Goal: Task Accomplishment & Management: Manage account settings

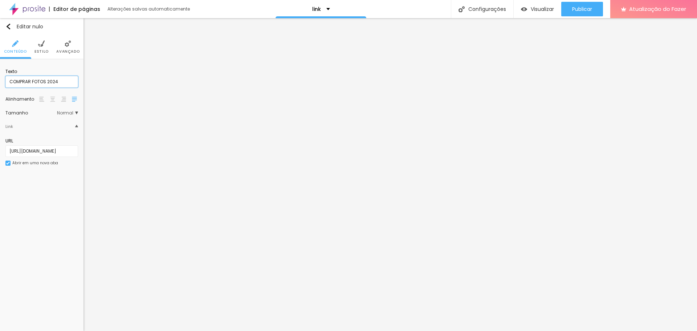
click at [56, 80] on input "COMPRAR FOTOS 2024" at bounding box center [41, 82] width 73 height 12
drag, startPoint x: 54, startPoint y: 80, endPoint x: 58, endPoint y: 80, distance: 4.4
click at [58, 80] on input "COMPRAR FOTOS 2024" at bounding box center [41, 82] width 73 height 12
drag, startPoint x: 47, startPoint y: 81, endPoint x: 60, endPoint y: 81, distance: 12.3
click at [60, 81] on input "COMPRAR FOTOS 2024/2025" at bounding box center [41, 82] width 73 height 12
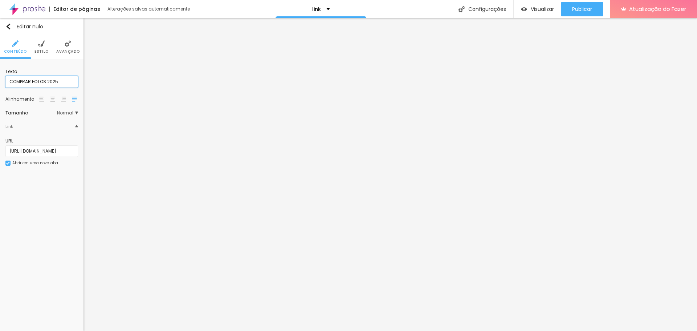
type input "COMPRAR FOTOS 2025"
click at [35, 186] on div "Editar nulo Conteúdo Estilo Avançado Texto COMPRAR FOTOS 2025 Alinhamento Taman…" at bounding box center [41, 174] width 83 height 313
click at [27, 150] on input "https://actionfoto.com.br/" at bounding box center [41, 151] width 73 height 12
paste input "banlek.com/actionfoto"
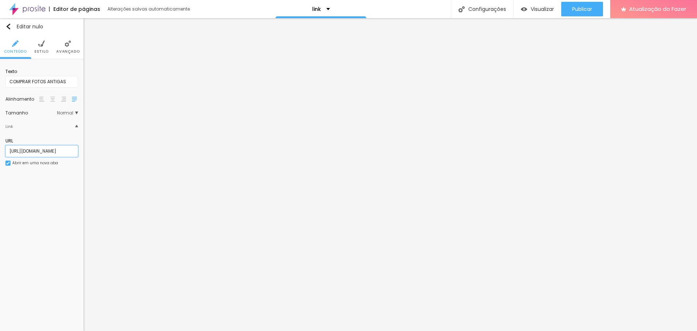
type input "https://banlek.com/actionfoto"
click at [49, 204] on div "Editar nulo Conteúdo Estilo Avançado Texto COMPRAR FOTOS ANTIGAS Alinhamento Ta…" at bounding box center [41, 174] width 83 height 313
click at [45, 80] on input "CANAL YOUTUBE" at bounding box center [41, 82] width 73 height 12
type input "ENCONTRE SUA FOTO"
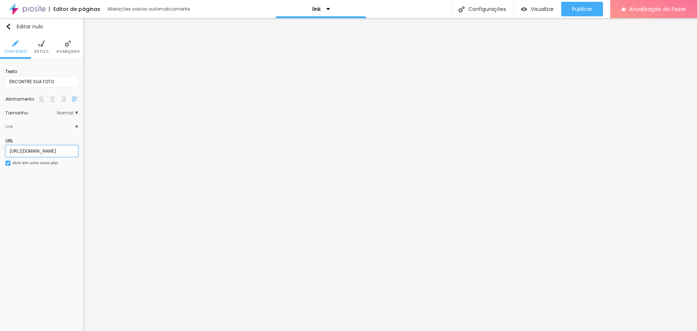
click at [54, 152] on input "https://www.youtube.com/channel/UC7LZ3TbKrXQRS8zMIb7ipxA" at bounding box center [41, 151] width 73 height 12
paste input "hatsapp.com/channel/0029VakeZZ9KAwEjfLxkBe2r"
type input "https://whatsapp.com/channel/0029VakeZZ9KAwEjfLxkBe2r"
click at [60, 220] on div "Editar nulo Conteúdo Estilo Avançado Texto ENCONTRE SUA FOTO Alinhamento Tamanh…" at bounding box center [41, 174] width 83 height 313
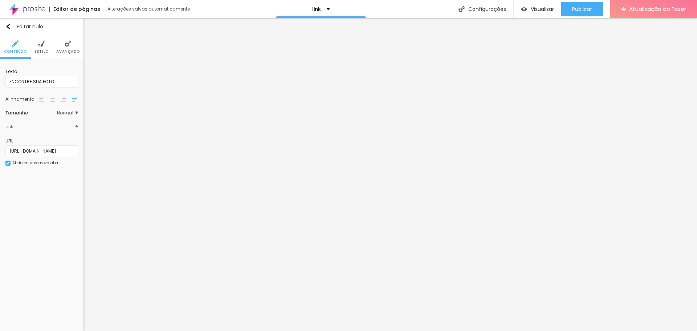
scroll to position [0, 0]
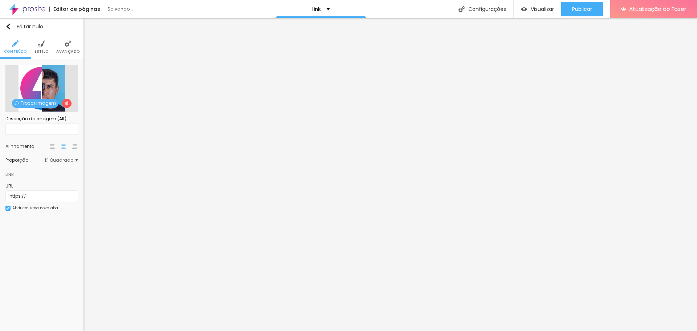
click at [30, 102] on font "Trocar imagem" at bounding box center [38, 103] width 35 height 6
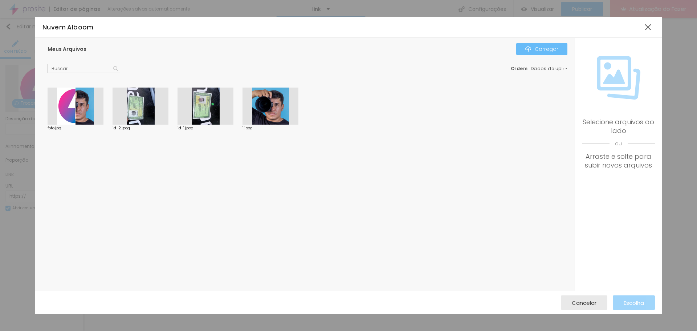
click at [536, 47] on font "Carregar" at bounding box center [547, 48] width 24 height 7
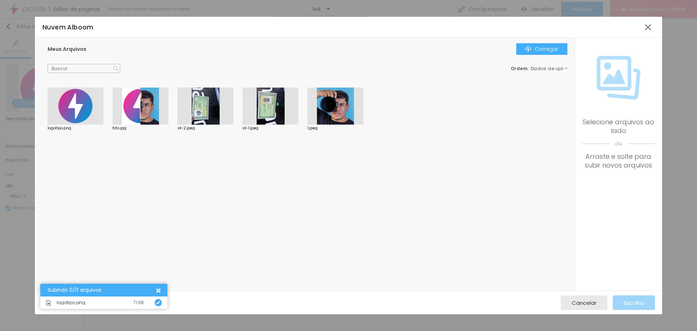
click at [60, 105] on div at bounding box center [76, 105] width 56 height 37
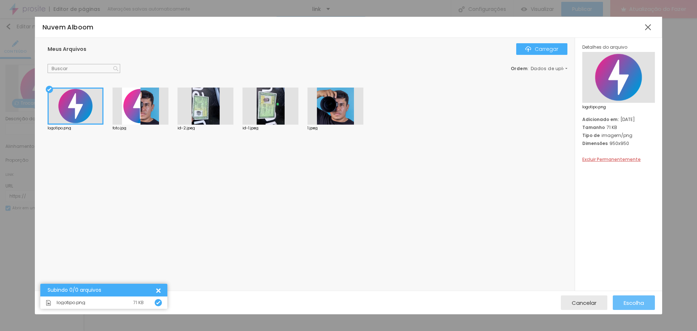
click at [640, 298] on div "Escolha" at bounding box center [634, 302] width 20 height 15
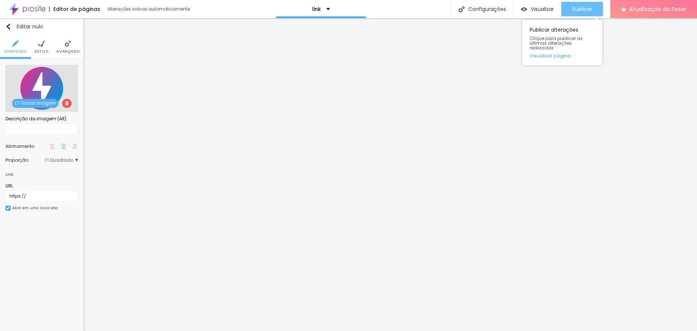
click at [599, 7] on button "Publicar" at bounding box center [582, 9] width 42 height 15
click at [42, 44] on img at bounding box center [41, 43] width 7 height 7
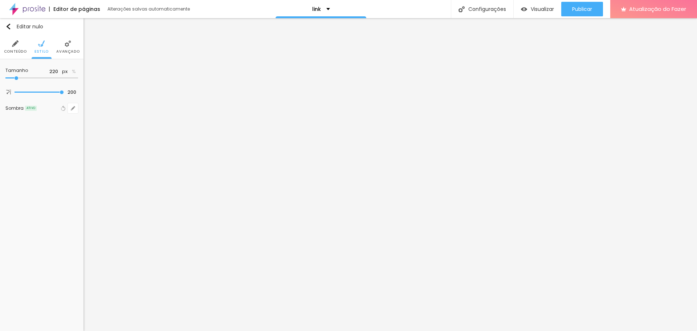
click at [66, 42] on img at bounding box center [68, 43] width 7 height 7
click at [44, 44] on img at bounding box center [41, 43] width 7 height 7
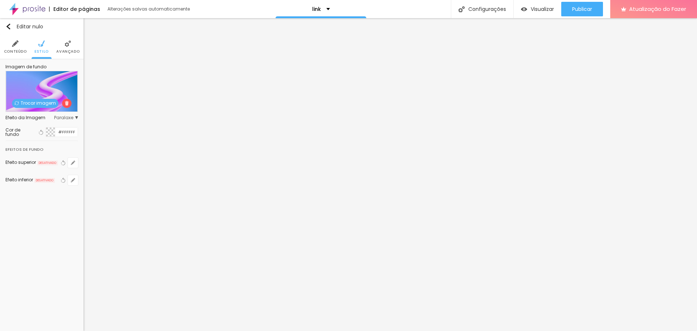
click at [42, 101] on font "Trocar imagem" at bounding box center [38, 103] width 35 height 6
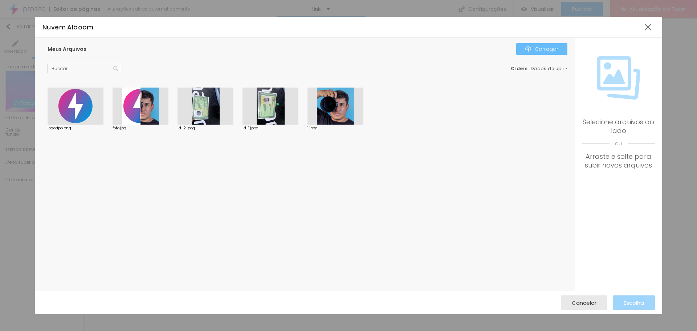
click at [542, 48] on font "Carregar" at bounding box center [547, 48] width 24 height 7
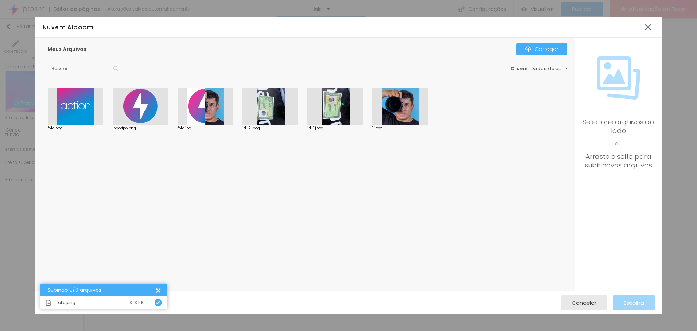
click at [75, 99] on div at bounding box center [76, 105] width 56 height 37
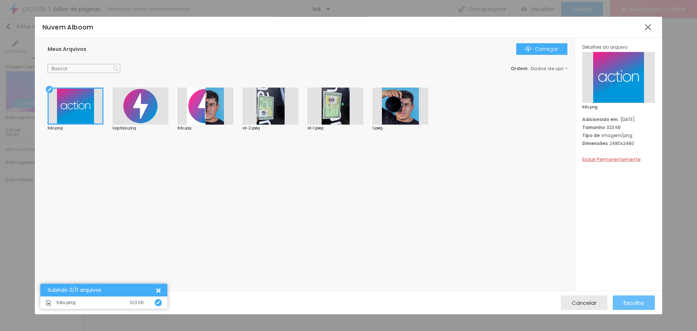
click at [632, 302] on font "Escolha" at bounding box center [634, 303] width 20 height 8
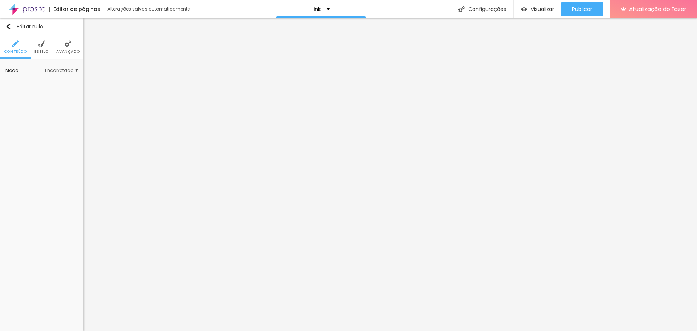
click at [44, 47] on li "Estilo" at bounding box center [41, 47] width 14 height 24
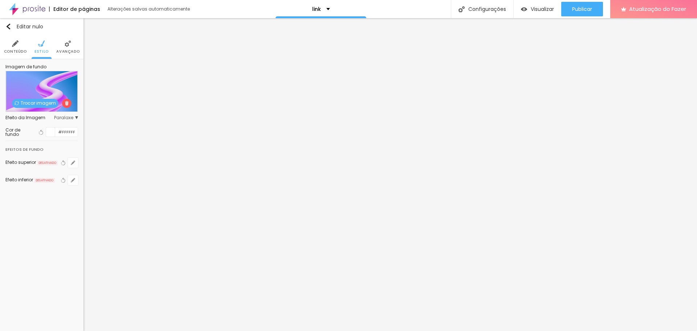
click at [48, 103] on font "Trocar imagem" at bounding box center [38, 103] width 35 height 6
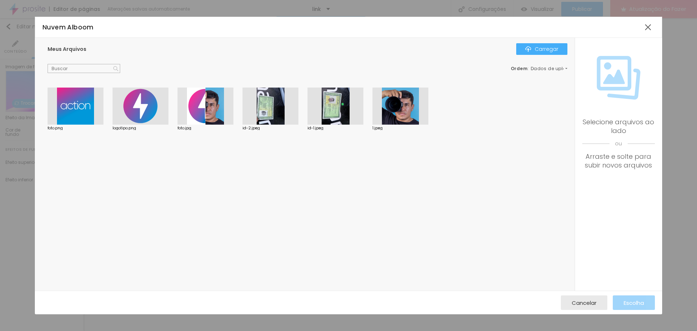
click at [74, 108] on div at bounding box center [76, 105] width 56 height 37
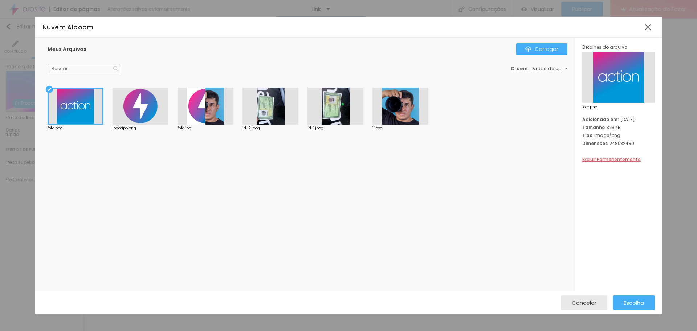
click at [74, 108] on div at bounding box center [76, 105] width 56 height 37
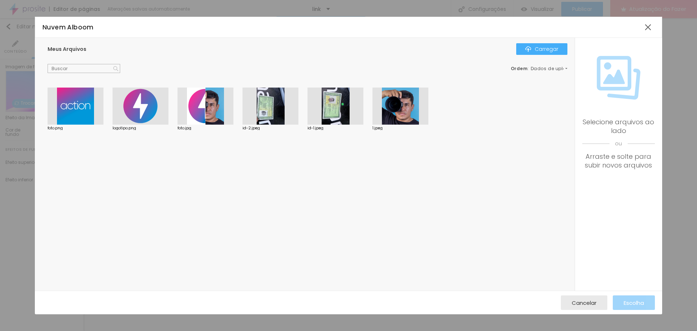
click at [64, 97] on div at bounding box center [76, 105] width 56 height 37
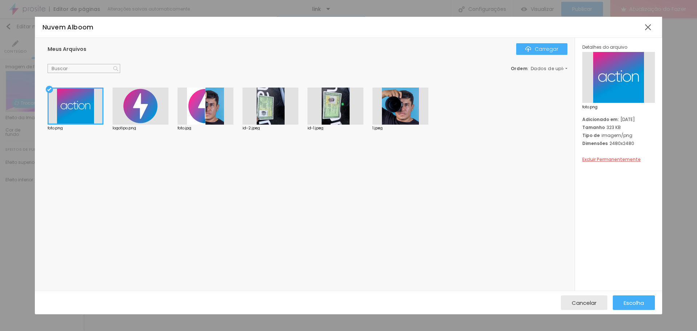
click at [640, 294] on div "Cancelar Escolha" at bounding box center [348, 302] width 627 height 24
click at [635, 301] on font "Escolha" at bounding box center [634, 303] width 20 height 8
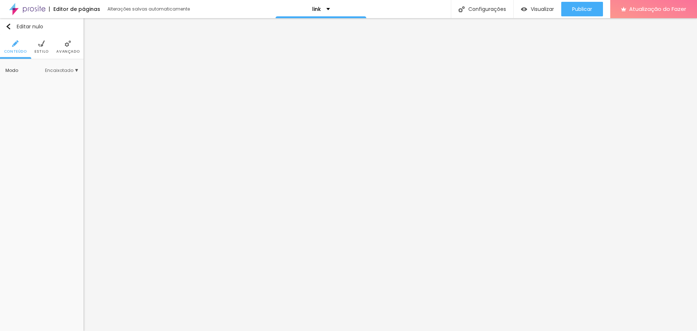
click at [42, 48] on li "Estilo" at bounding box center [41, 47] width 14 height 24
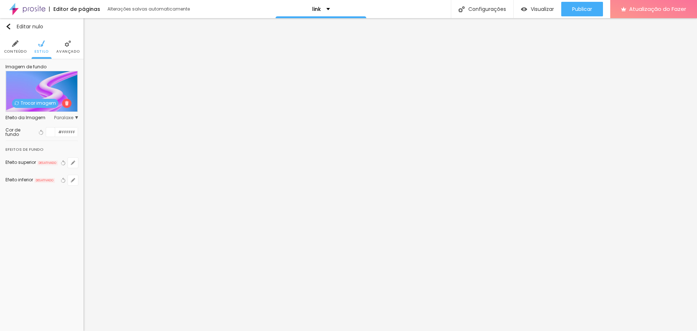
click at [48, 104] on font "Trocar imagem" at bounding box center [38, 103] width 35 height 6
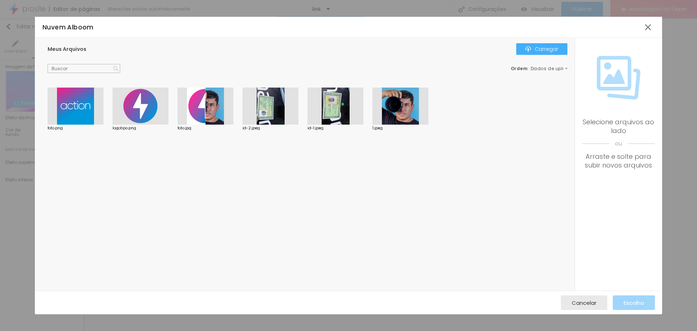
click at [80, 111] on div at bounding box center [76, 105] width 56 height 37
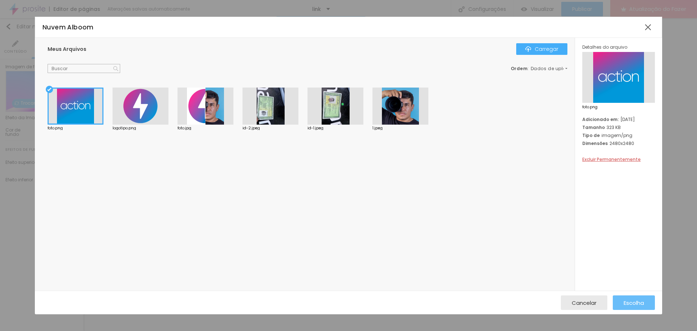
click at [626, 302] on font "Escolha" at bounding box center [634, 303] width 20 height 8
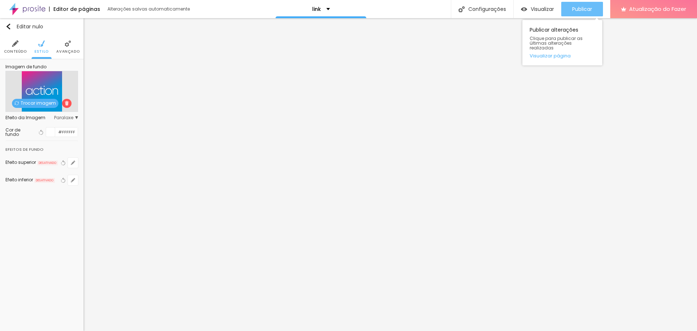
click at [591, 10] on font "Publicar" at bounding box center [582, 8] width 20 height 7
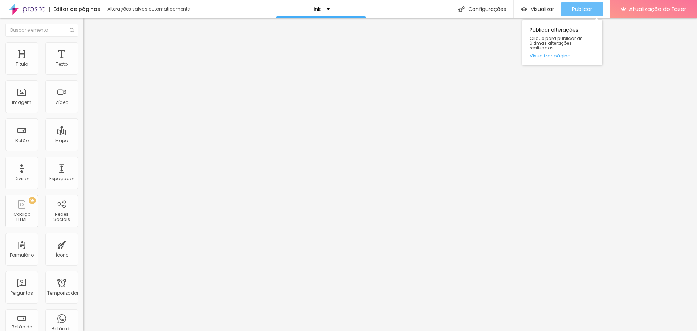
click at [579, 7] on font "Publicar" at bounding box center [582, 8] width 20 height 7
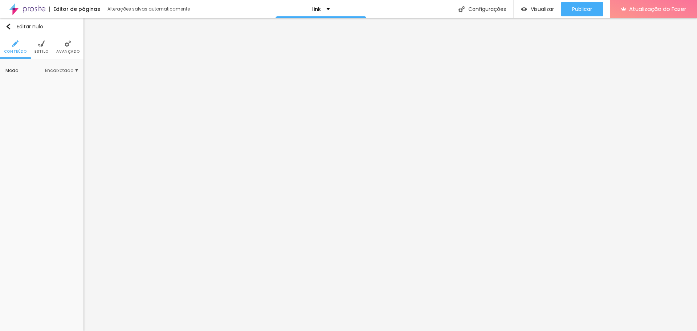
click at [65, 48] on li "Avançado" at bounding box center [67, 47] width 23 height 24
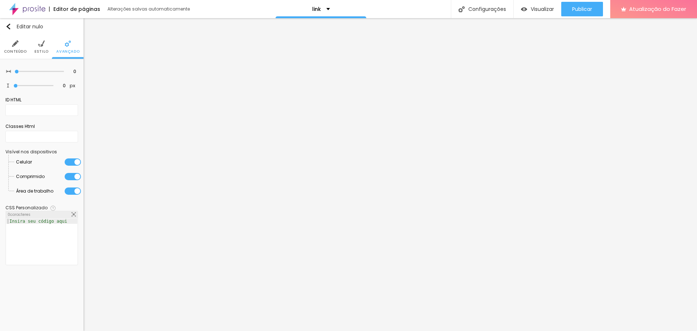
click at [41, 48] on li "Estilo" at bounding box center [41, 47] width 14 height 24
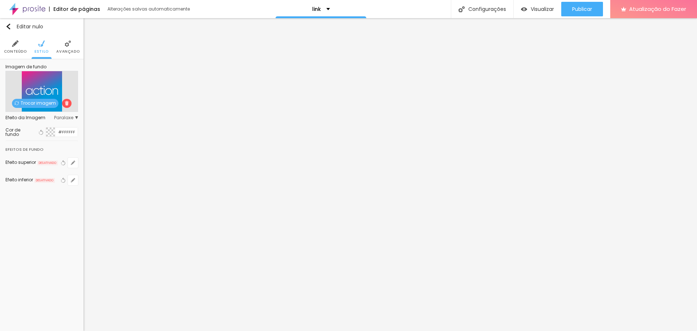
click at [42, 100] on font "Trocar imagem" at bounding box center [38, 103] width 35 height 6
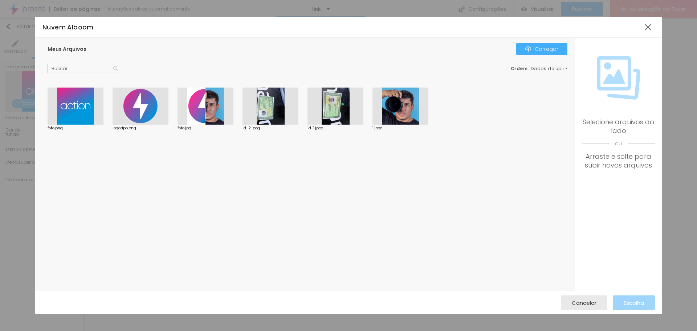
click at [672, 113] on div "Nuvem Alboom Meus Arquivos Carregar Ordem : Dados de upload foto.png logotipo.p…" at bounding box center [348, 165] width 697 height 331
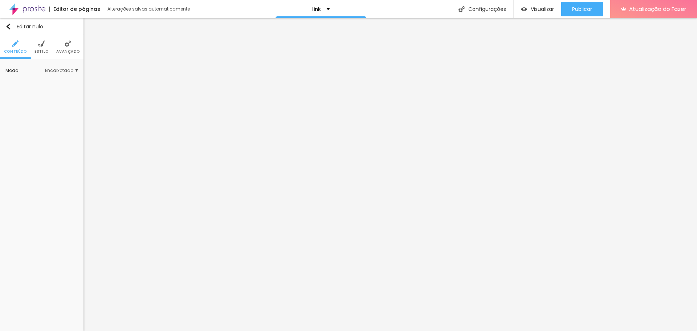
click at [42, 51] on font "Estilo" at bounding box center [41, 51] width 14 height 5
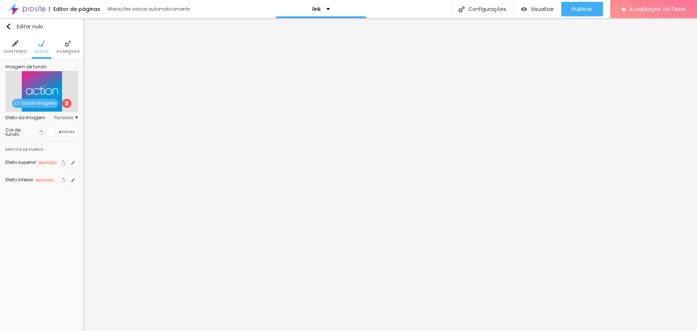
click at [68, 43] on img at bounding box center [68, 43] width 7 height 7
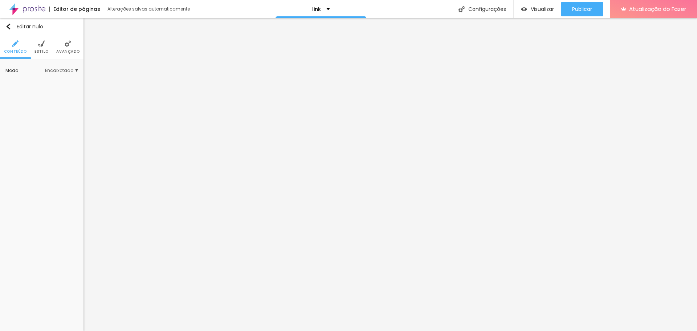
click at [66, 46] on img at bounding box center [68, 43] width 7 height 7
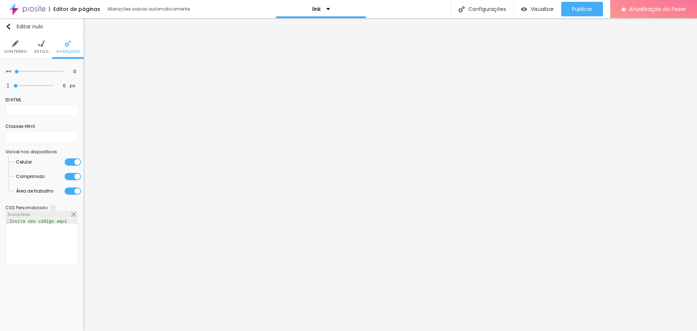
click at [45, 44] on li "Estilo" at bounding box center [41, 47] width 14 height 24
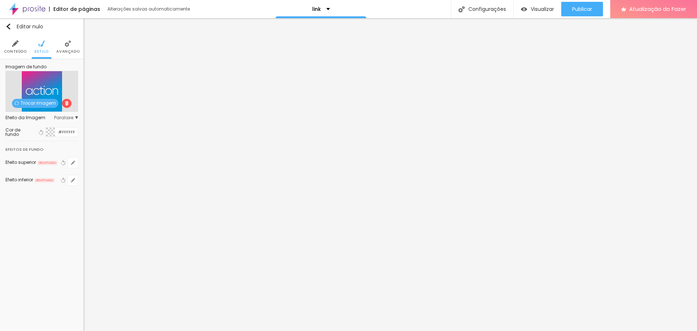
click at [48, 103] on font "Trocar imagem" at bounding box center [38, 103] width 35 height 6
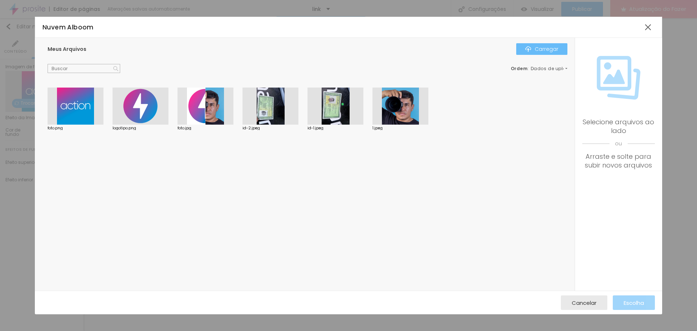
click at [534, 46] on div "Carregar" at bounding box center [541, 49] width 33 height 6
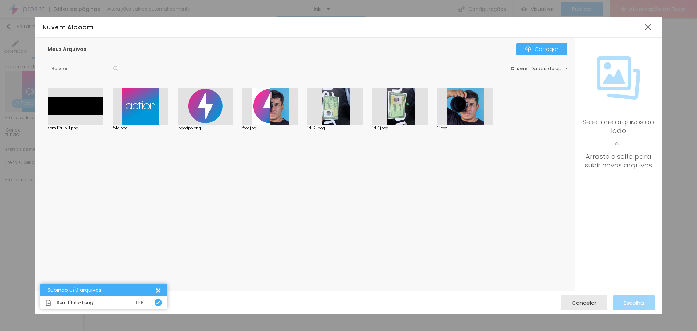
click at [89, 104] on div at bounding box center [76, 105] width 56 height 37
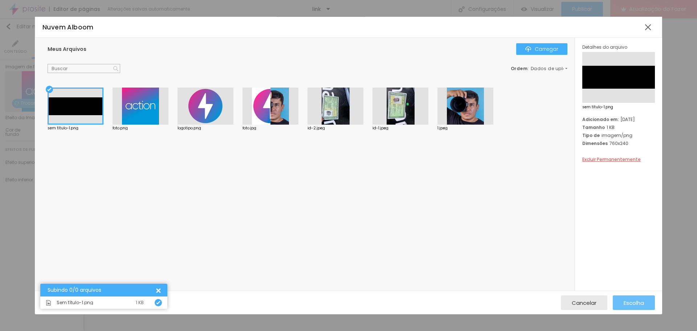
click at [632, 303] on font "Escolha" at bounding box center [634, 303] width 20 height 8
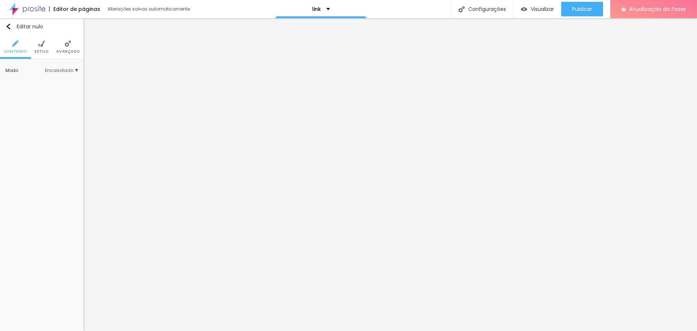
click at [42, 40] on img at bounding box center [41, 43] width 7 height 7
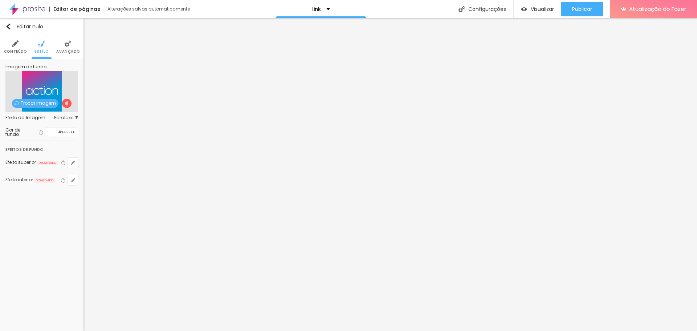
click at [48, 102] on font "Trocar imagem" at bounding box center [38, 103] width 35 height 6
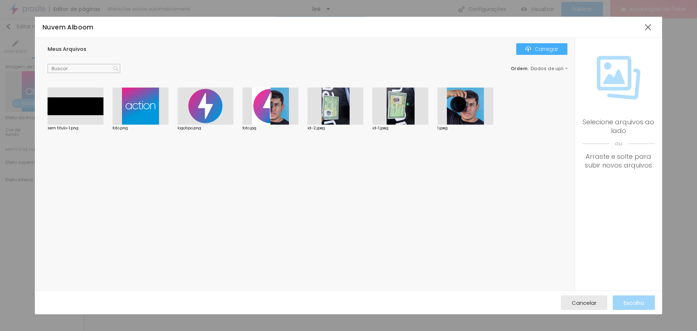
click at [69, 109] on div at bounding box center [76, 105] width 56 height 37
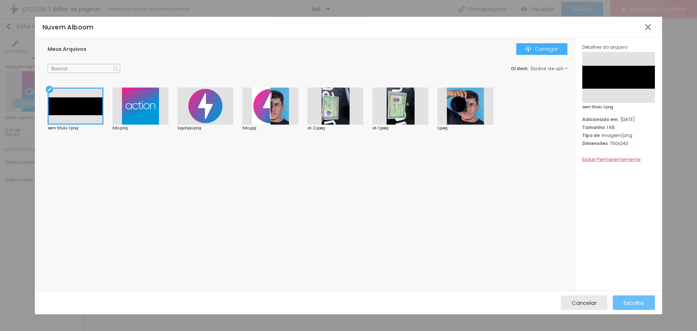
click at [643, 302] on font "Escolha" at bounding box center [634, 303] width 20 height 8
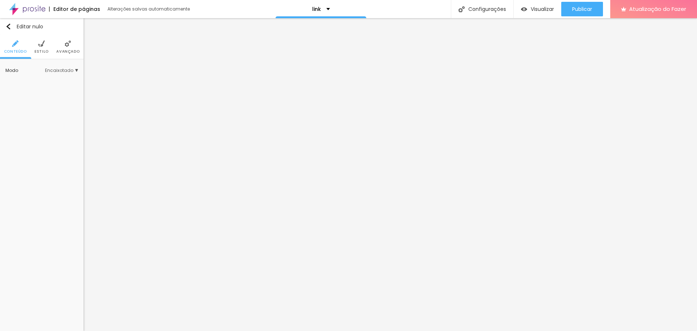
click at [43, 48] on li "Estilo" at bounding box center [41, 47] width 14 height 24
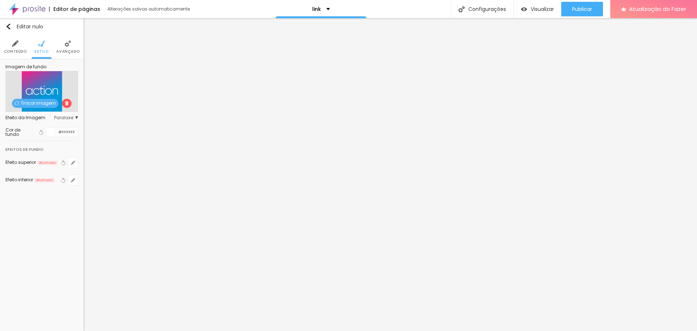
click at [38, 102] on font "Trocar imagem" at bounding box center [38, 103] width 35 height 6
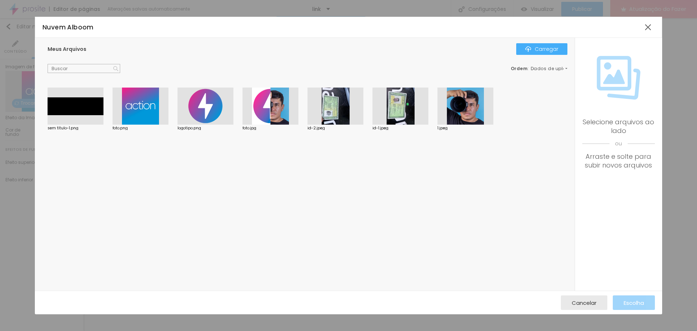
click at [79, 102] on div at bounding box center [76, 105] width 56 height 37
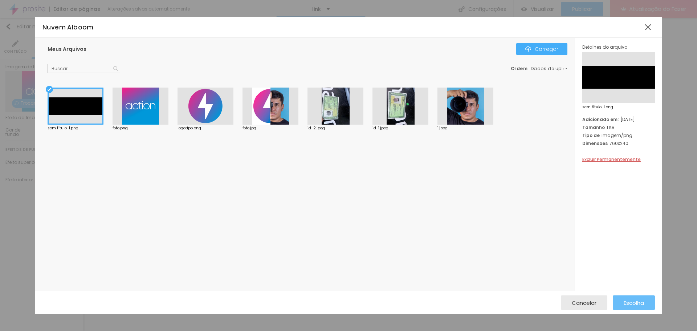
click at [631, 299] on font "Escolha" at bounding box center [634, 303] width 20 height 8
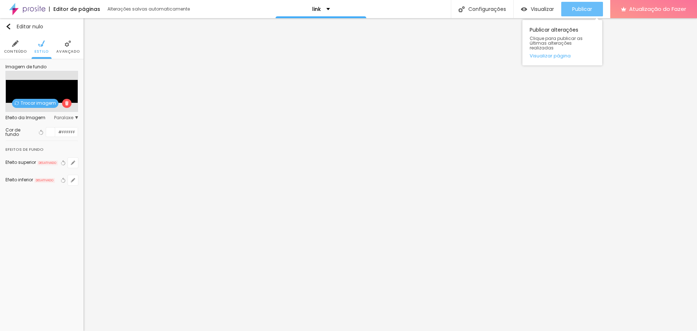
click at [581, 6] on font "Publicar" at bounding box center [582, 8] width 20 height 7
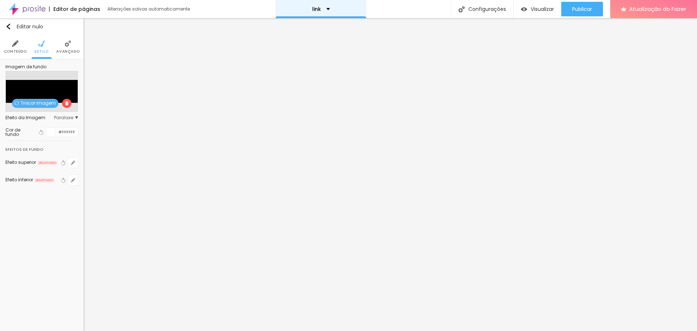
click at [327, 10] on div "link" at bounding box center [321, 9] width 18 height 5
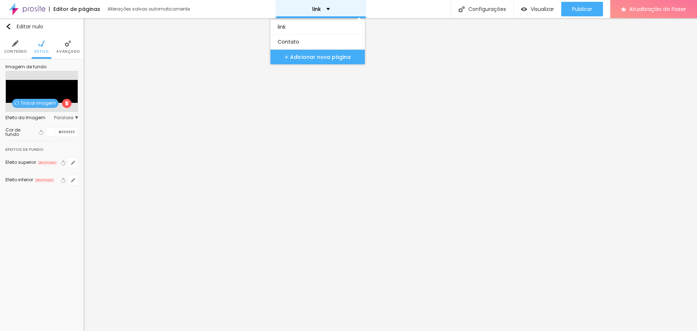
click at [327, 10] on div "link" at bounding box center [321, 9] width 18 height 5
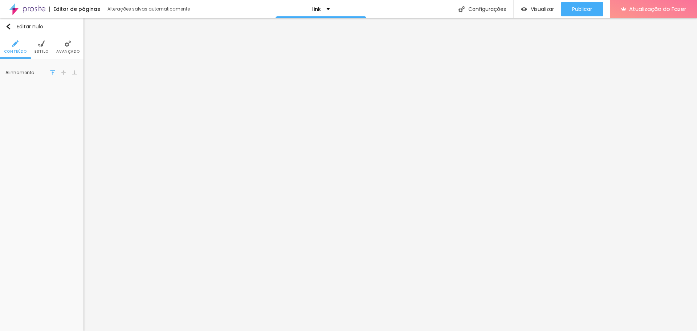
click at [39, 44] on img at bounding box center [41, 43] width 7 height 7
click at [67, 45] on img at bounding box center [68, 43] width 7 height 7
click at [40, 43] on img at bounding box center [41, 43] width 7 height 7
click at [491, 8] on font "Configurações" at bounding box center [487, 8] width 38 height 7
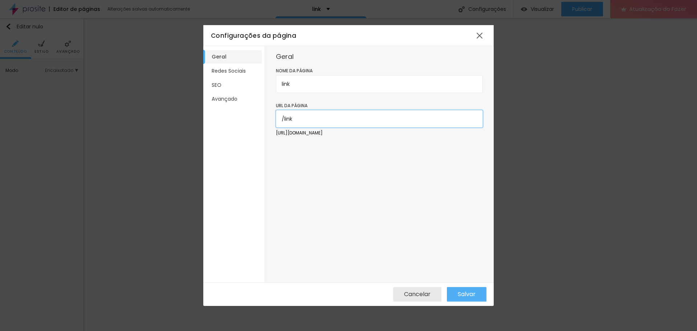
click at [306, 115] on input "/link" at bounding box center [379, 118] width 207 height 17
click at [333, 137] on form "Nome da página link URL da página /link https://jeimage.alboompro.com/link" at bounding box center [379, 110] width 207 height 87
click at [333, 131] on div "URL da página /link" at bounding box center [379, 118] width 207 height 32
click at [323, 135] on font "https://jeimage.alboompro.com/link" at bounding box center [299, 133] width 47 height 6
drag, startPoint x: 249, startPoint y: 86, endPoint x: 220, endPoint y: 86, distance: 29.0
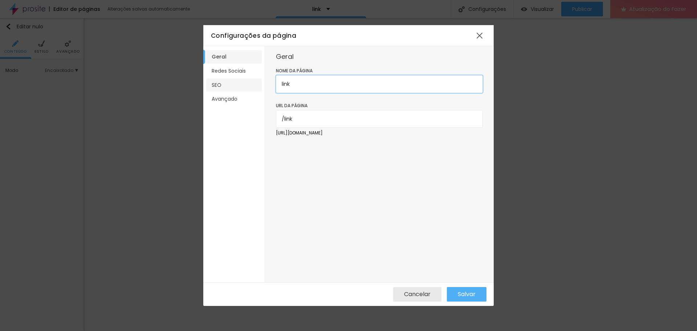
click at [220, 86] on div "Geral Redes Sociais SEO Avançado Geral Nome da página link URL da página /link …" at bounding box center [348, 164] width 290 height 236
type input "A"
type input "actionfoto"
click at [468, 294] on font "Salvar" at bounding box center [467, 294] width 18 height 8
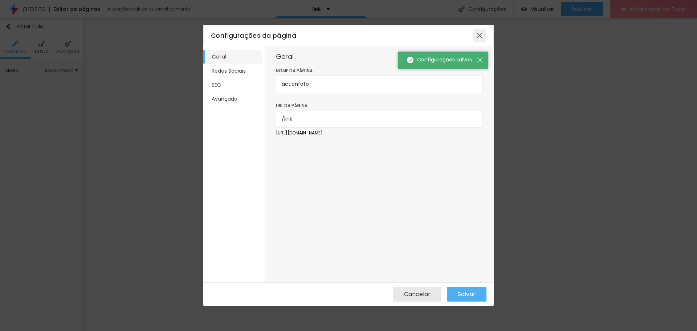
click at [478, 36] on div at bounding box center [479, 35] width 13 height 13
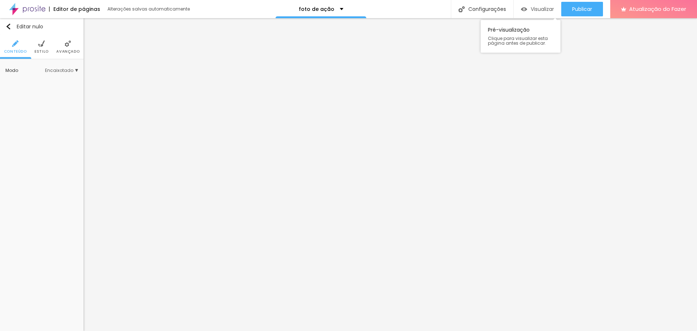
click at [540, 7] on font "Visualizar" at bounding box center [542, 8] width 23 height 7
click at [539, 5] on div "Visualizar" at bounding box center [537, 9] width 33 height 15
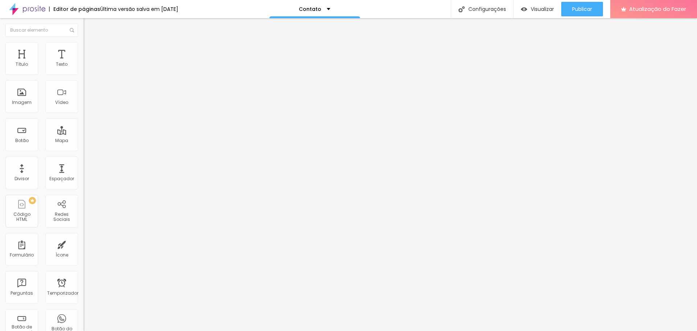
click at [401, 8] on div "Editor de páginas Última versão salva em 17/03/2024 Contato Configurações Confi…" at bounding box center [348, 9] width 697 height 18
click at [334, 13] on div "Contato" at bounding box center [314, 9] width 91 height 18
click at [307, 26] on font "foto de ação" at bounding box center [288, 23] width 36 height 8
click at [333, 9] on div "foto de ação" at bounding box center [322, 9] width 45 height 5
click at [307, 23] on link "foto de ação" at bounding box center [288, 23] width 36 height 8
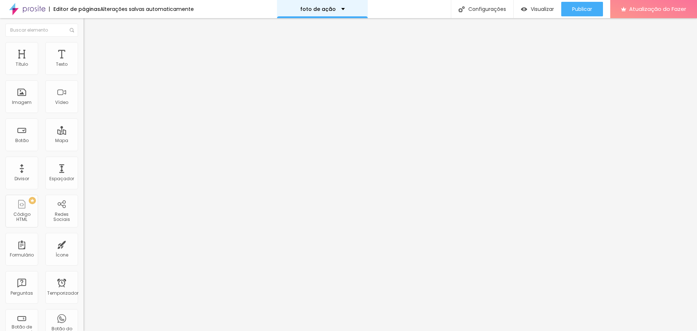
click at [322, 5] on div "foto de ação" at bounding box center [322, 9] width 91 height 18
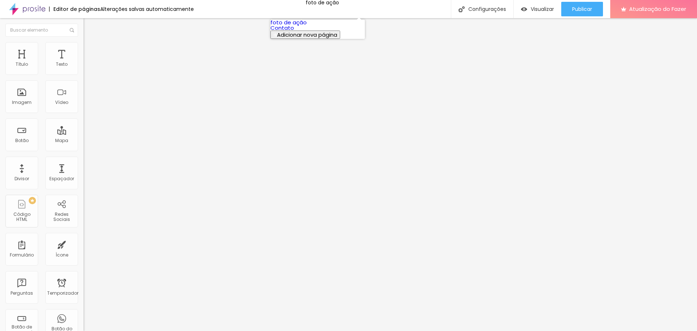
click at [306, 26] on font "foto de ação" at bounding box center [288, 23] width 36 height 8
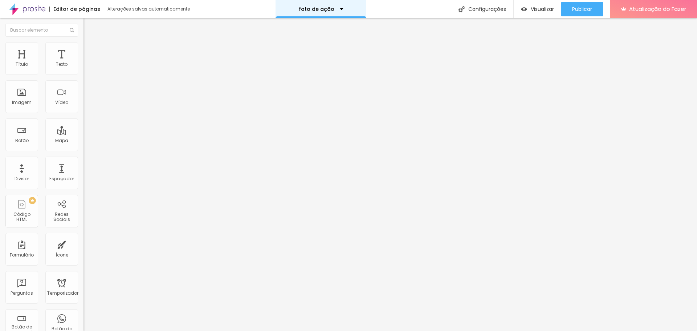
click at [293, 11] on div "foto de ação" at bounding box center [321, 9] width 91 height 18
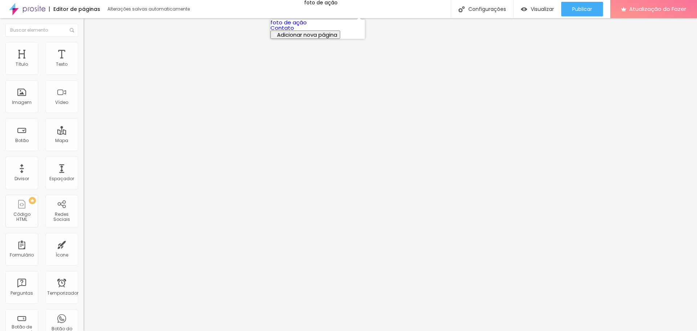
click at [292, 32] on font "Contato" at bounding box center [282, 28] width 24 height 8
